Goal: Check status: Check status

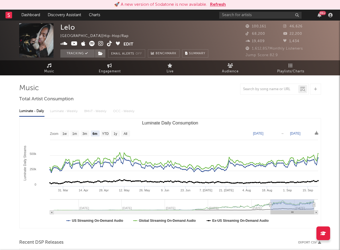
select select "6m"
click at [113, 69] on span "Engagement" at bounding box center [110, 71] width 22 height 7
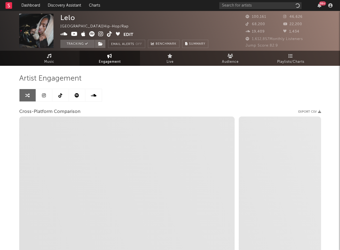
select select "1w"
select select "1m"
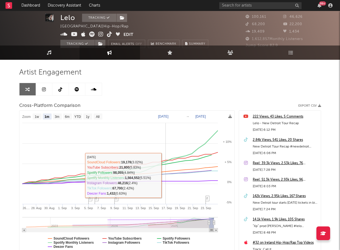
scroll to position [8, 0]
